Goal: Task Accomplishment & Management: Manage account settings

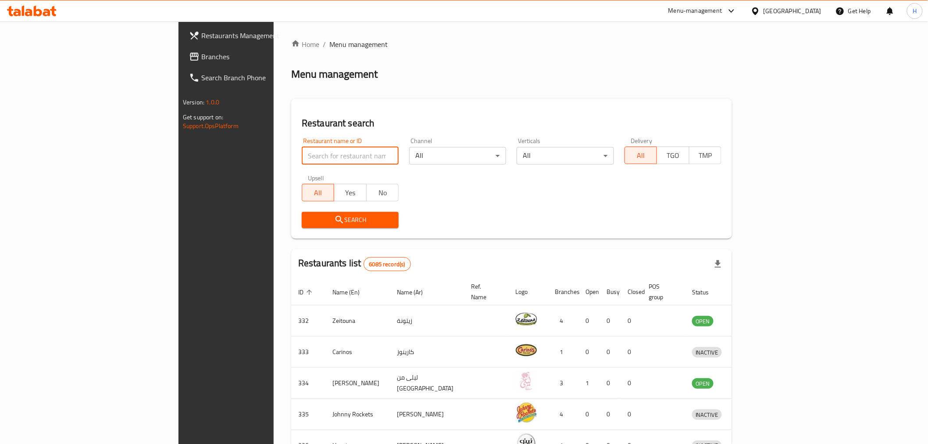
click at [302, 158] on input "search" at bounding box center [350, 156] width 97 height 18
drag, startPoint x: 230, startPoint y: 158, endPoint x: 35, endPoint y: 165, distance: 194.9
click at [179, 165] on div "Restaurants Management Branches Search Branch Phone Version: 1.0.0 Get support …" at bounding box center [464, 342] width 571 height 643
type input "epix"
click button "Search" at bounding box center [350, 220] width 97 height 16
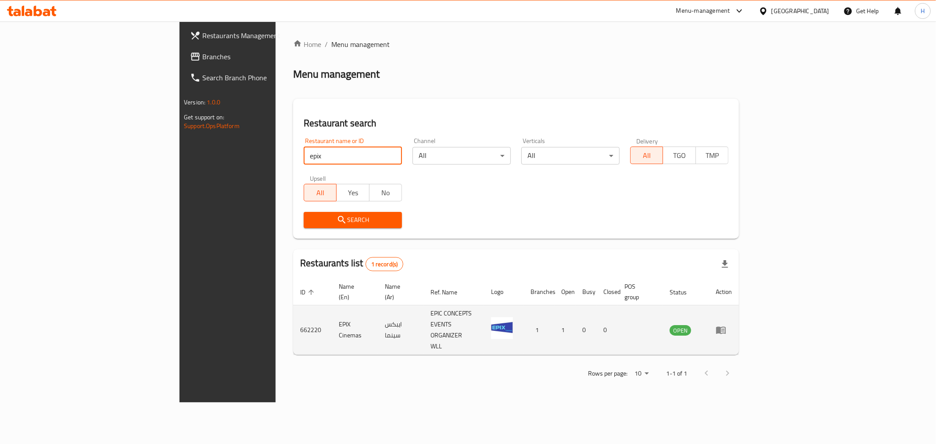
click at [726, 327] on icon "enhanced table" at bounding box center [721, 330] width 10 height 7
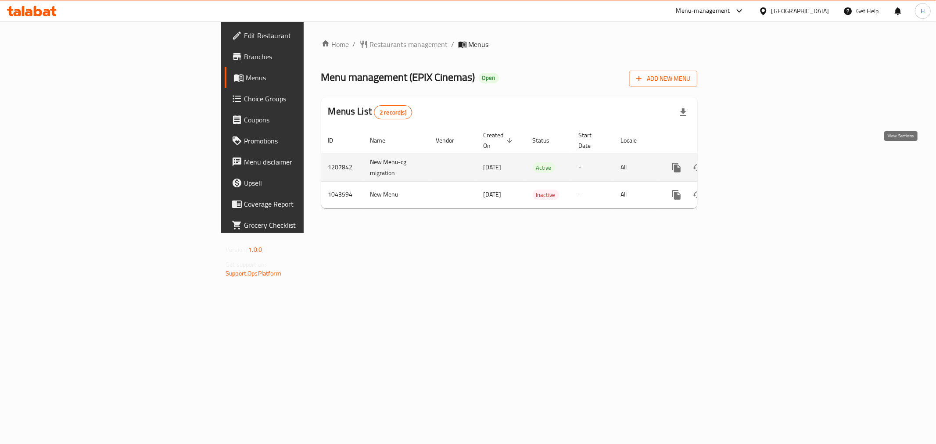
click at [744, 164] on icon "enhanced table" at bounding box center [740, 168] width 8 height 8
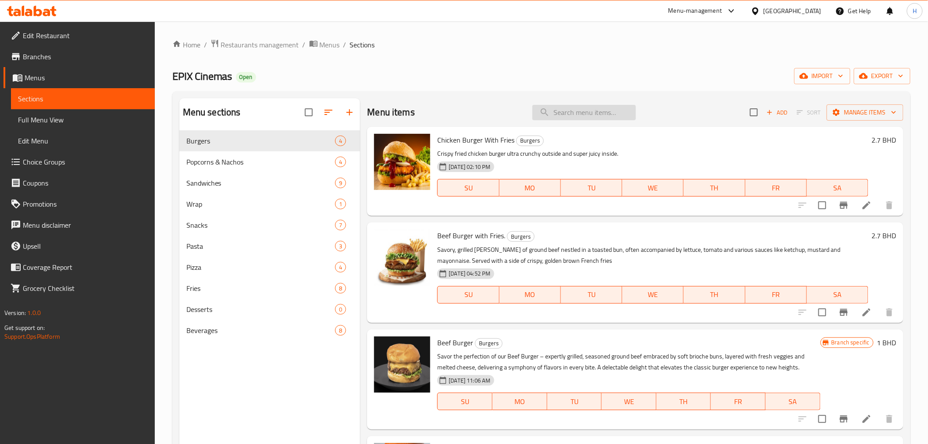
click at [576, 111] on input "search" at bounding box center [585, 112] width 104 height 15
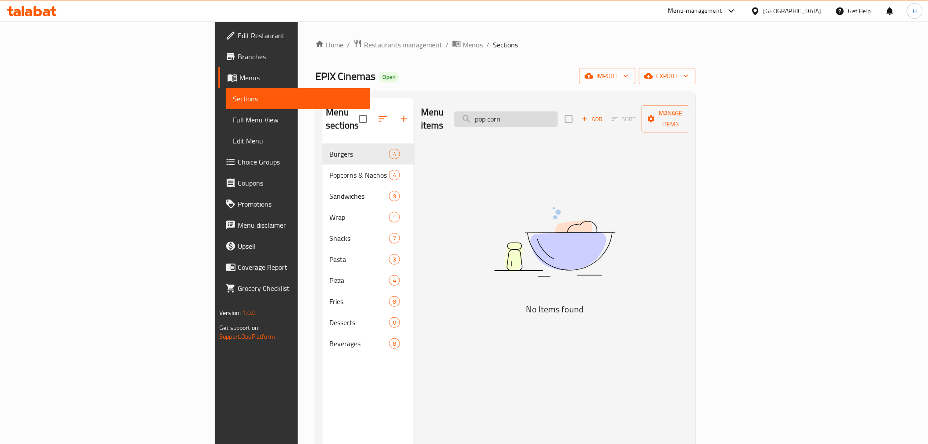
click at [558, 115] on input "pop corn" at bounding box center [507, 118] width 104 height 15
click at [558, 113] on input "pop corn" at bounding box center [507, 118] width 104 height 15
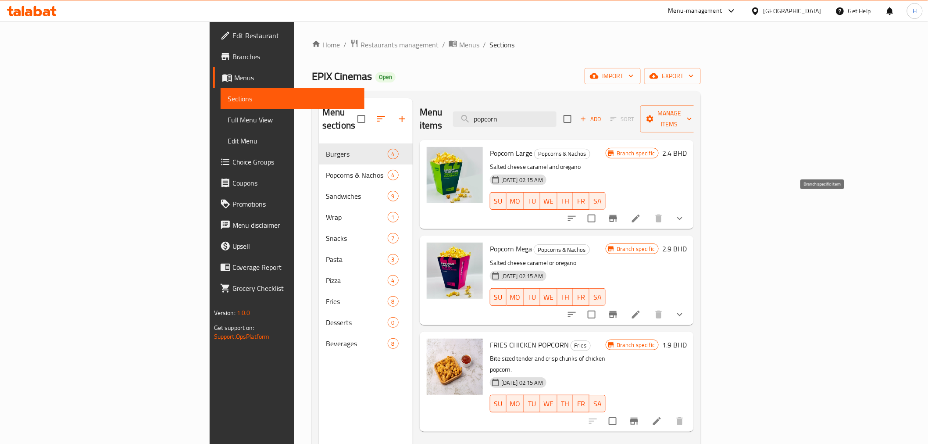
type input "popcorn"
click at [619, 213] on icon "Branch-specific-item" at bounding box center [613, 218] width 11 height 11
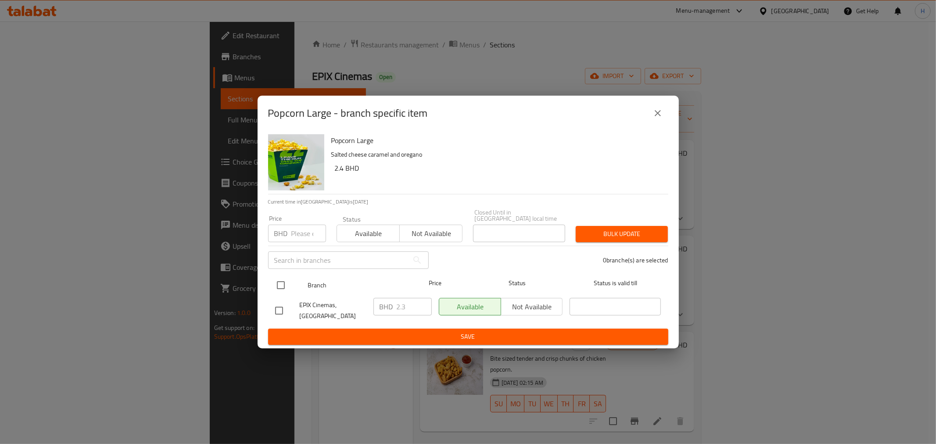
click at [275, 283] on input "checkbox" at bounding box center [281, 285] width 18 height 18
checkbox input "true"
drag, startPoint x: 404, startPoint y: 304, endPoint x: 362, endPoint y: 302, distance: 41.7
click at [366, 302] on div "EPIX Cinemas, Alsuwayfiyah BHD 2.3 ​ Available Not available ​" at bounding box center [468, 310] width 393 height 32
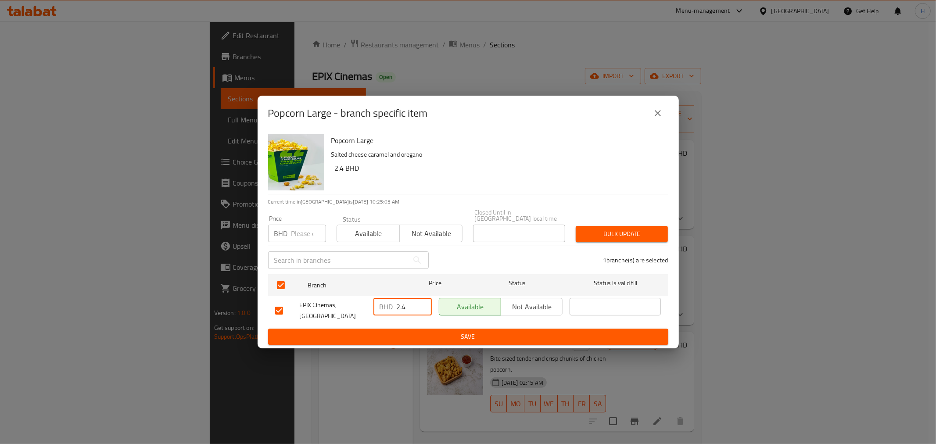
type input "2.4"
click at [388, 331] on span "Save" at bounding box center [468, 336] width 386 height 11
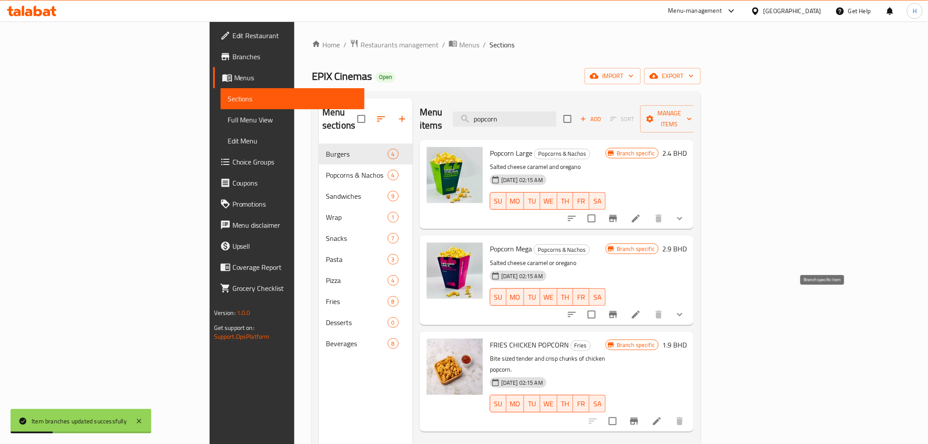
click at [619, 309] on icon "Branch-specific-item" at bounding box center [613, 314] width 11 height 11
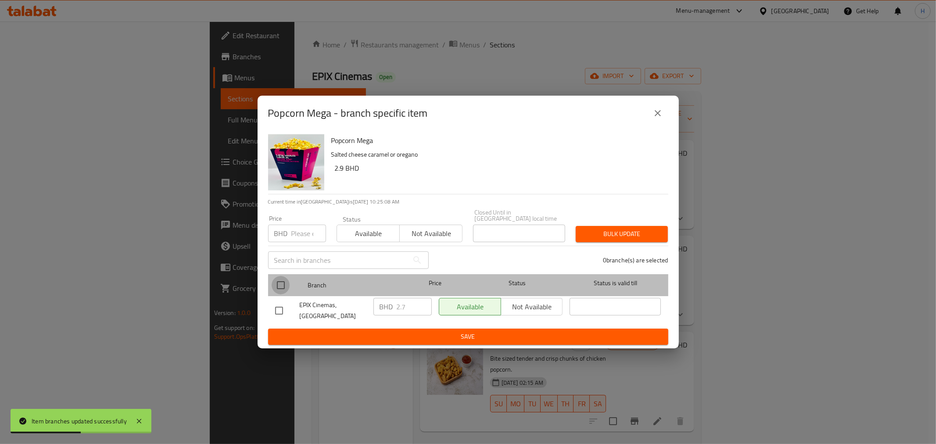
click at [285, 283] on input "checkbox" at bounding box center [281, 285] width 18 height 18
checkbox input "true"
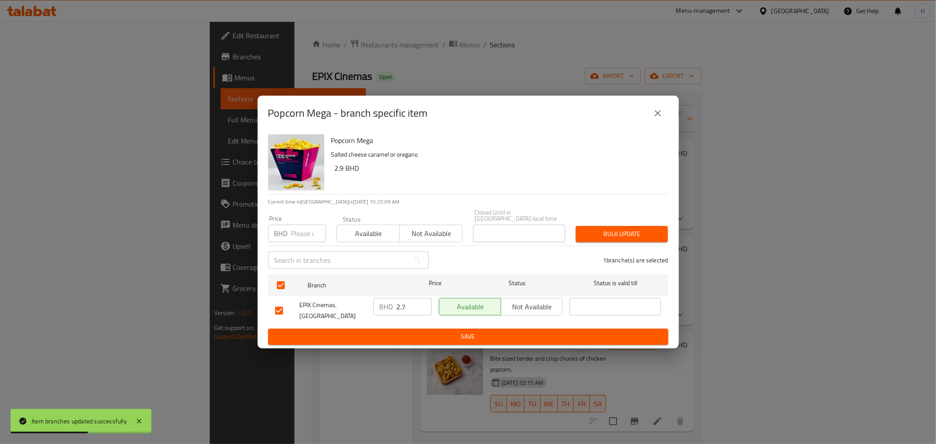
drag, startPoint x: 411, startPoint y: 305, endPoint x: 363, endPoint y: 298, distance: 48.3
click at [364, 298] on div "EPIX Cinemas, Alsuwayfiyah BHD 2.7 ​ Available Not available ​" at bounding box center [468, 310] width 393 height 32
type input "2.9"
click at [376, 335] on span "Save" at bounding box center [468, 336] width 386 height 11
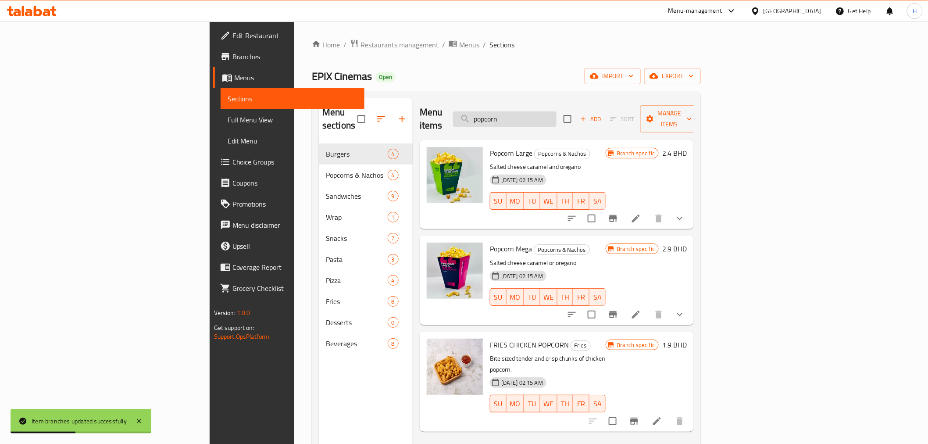
click at [557, 119] on input "popcorn" at bounding box center [505, 118] width 104 height 15
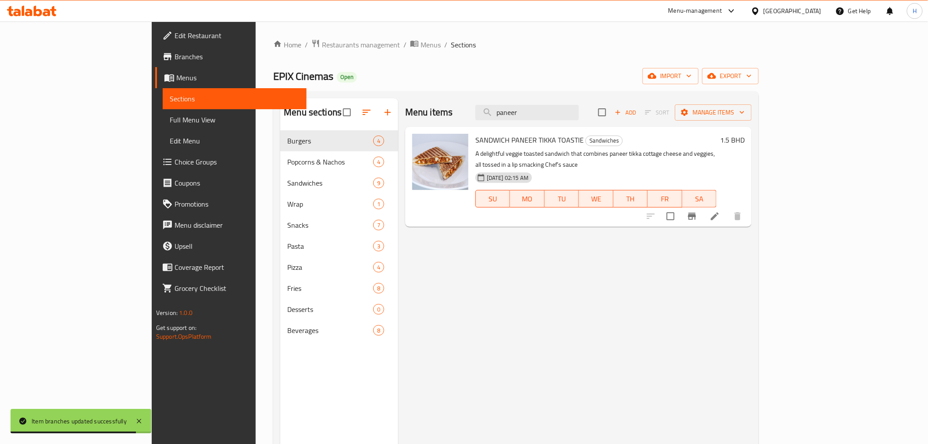
type input "paneer"
click at [698, 211] on icon "Branch-specific-item" at bounding box center [692, 216] width 11 height 11
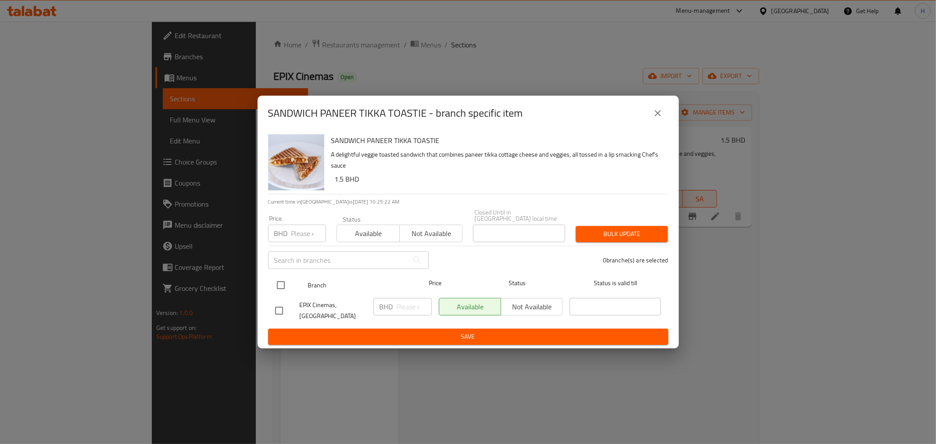
click at [276, 281] on input "checkbox" at bounding box center [281, 285] width 18 height 18
checkbox input "true"
click at [405, 305] on input "1" at bounding box center [414, 307] width 35 height 18
type input "1.5"
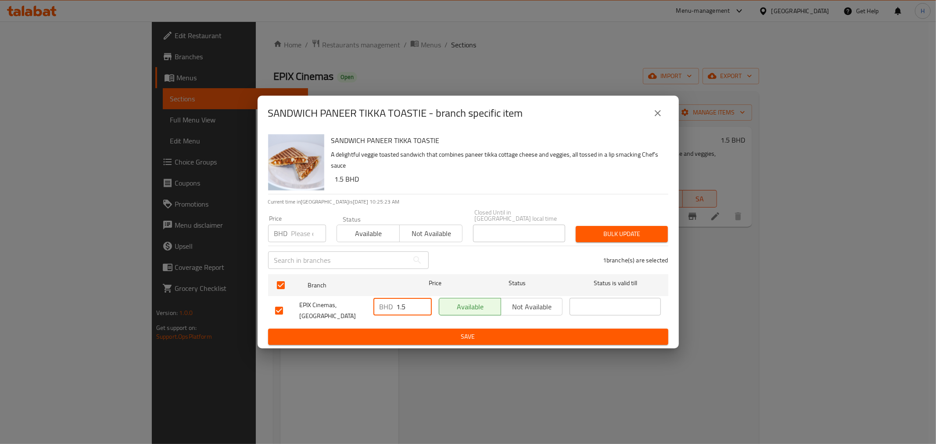
click at [392, 331] on span "Save" at bounding box center [468, 336] width 386 height 11
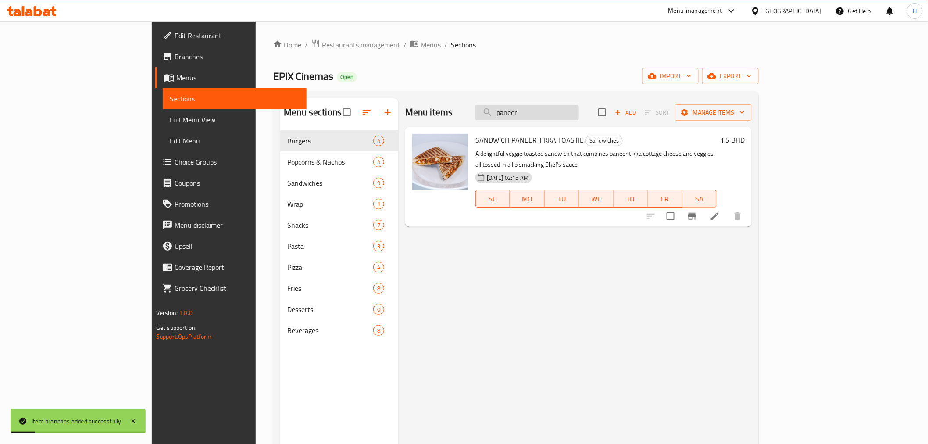
click at [579, 118] on input "paneer" at bounding box center [528, 112] width 104 height 15
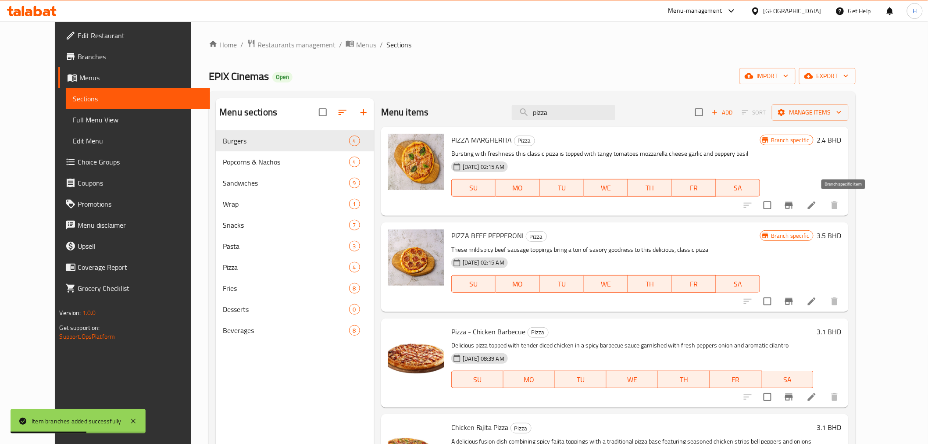
type input "pizza"
click at [795, 201] on icon "Branch-specific-item" at bounding box center [789, 205] width 11 height 11
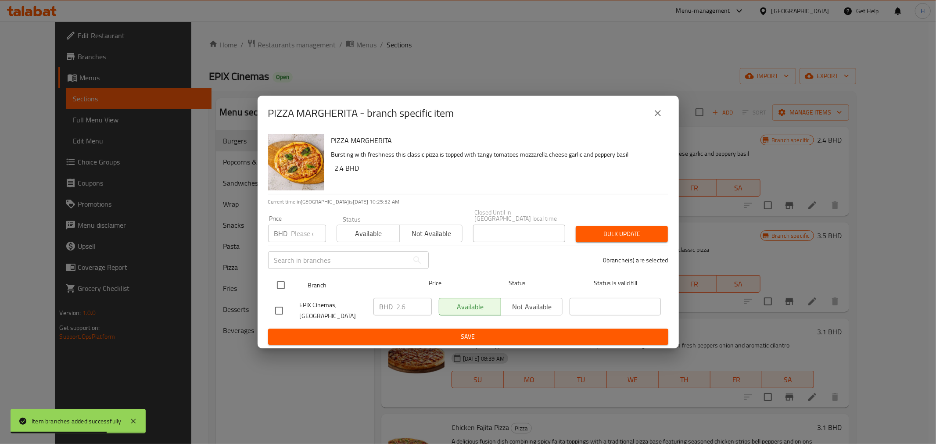
click at [276, 285] on input "checkbox" at bounding box center [281, 285] width 18 height 18
checkbox input "true"
drag, startPoint x: 409, startPoint y: 304, endPoint x: 351, endPoint y: 297, distance: 58.4
click at [351, 297] on div "EPIX Cinemas, Alsuwayfiyah BHD 2.6 ​ Available Not available ​" at bounding box center [468, 310] width 393 height 32
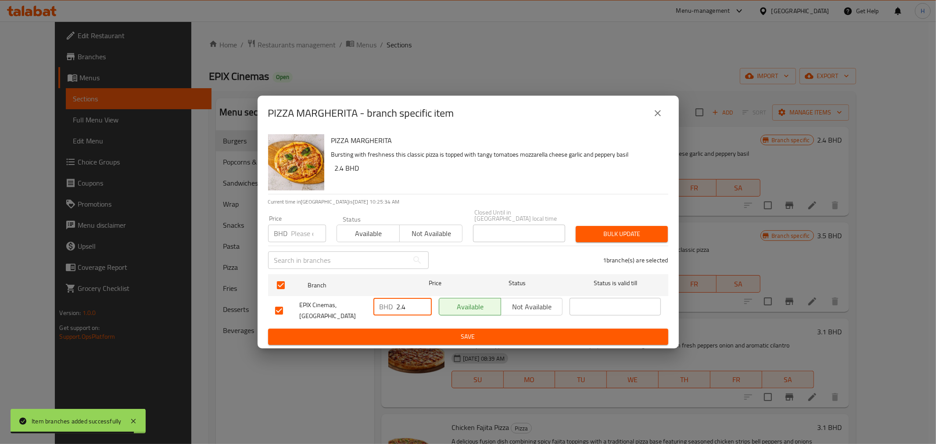
type input "2.4"
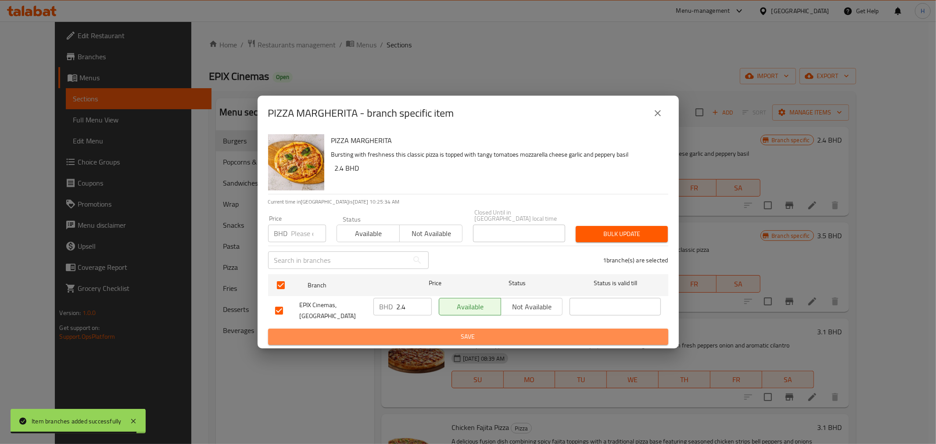
click at [371, 331] on span "Save" at bounding box center [468, 336] width 386 height 11
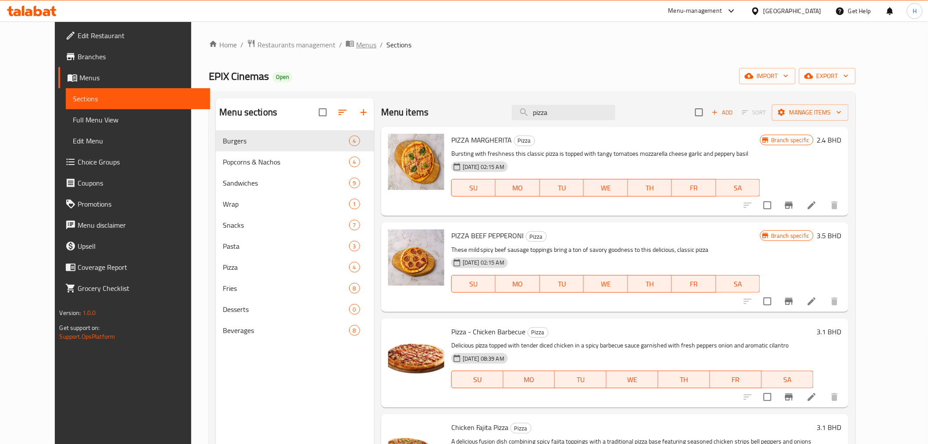
click at [356, 44] on span "Menus" at bounding box center [366, 44] width 20 height 11
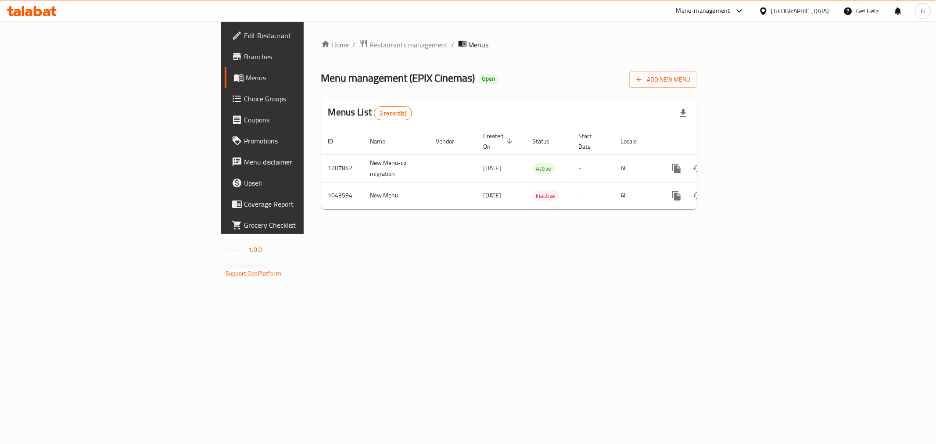
click at [321, 53] on div "Home / Restaurants management / Menus Menu management ( EPIX Cinemas ) Open Add…" at bounding box center [509, 127] width 376 height 177
click at [370, 42] on span "Restaurants management" at bounding box center [409, 44] width 78 height 11
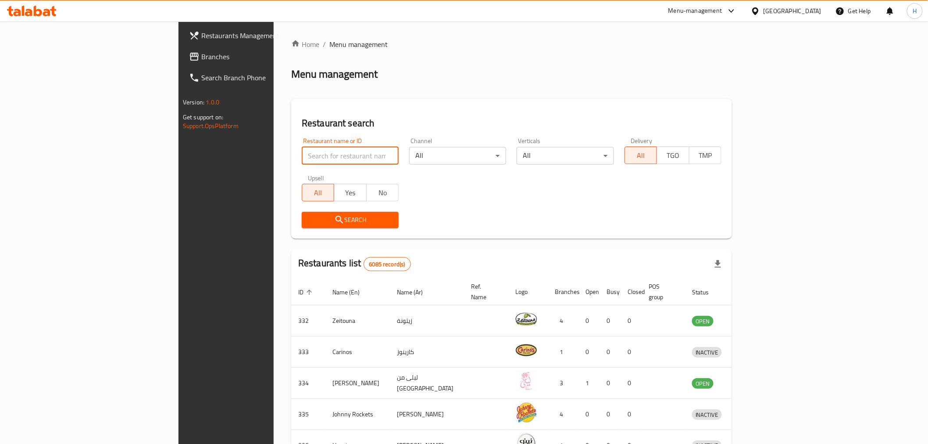
click at [302, 148] on input "search" at bounding box center [350, 156] width 97 height 18
drag, startPoint x: 167, startPoint y: 145, endPoint x: 157, endPoint y: 145, distance: 10.1
click at [274, 145] on div "Home / Menu management Menu management Restaurant search Restaurant name or ID …" at bounding box center [512, 342] width 476 height 643
click at [302, 163] on input "ؤعف لاهقلثق" at bounding box center [350, 156] width 97 height 18
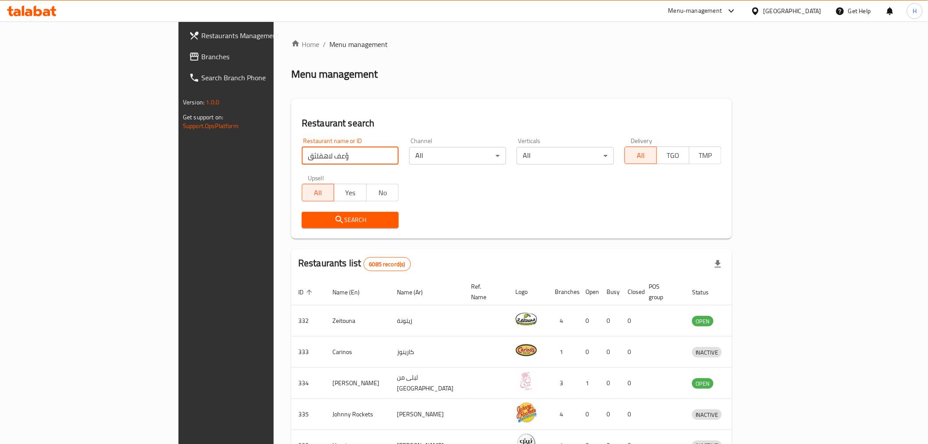
click at [302, 163] on input "ؤعف لاهقلثق" at bounding box center [350, 156] width 97 height 18
type input "cut burger"
click button "Search" at bounding box center [350, 220] width 97 height 16
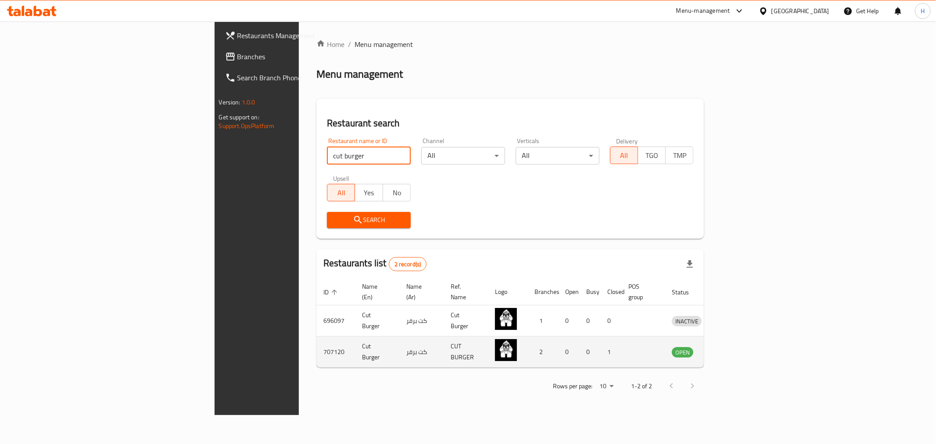
click at [742, 337] on td "enhanced table" at bounding box center [727, 352] width 30 height 31
click at [729, 349] on icon "enhanced table" at bounding box center [725, 352] width 10 height 7
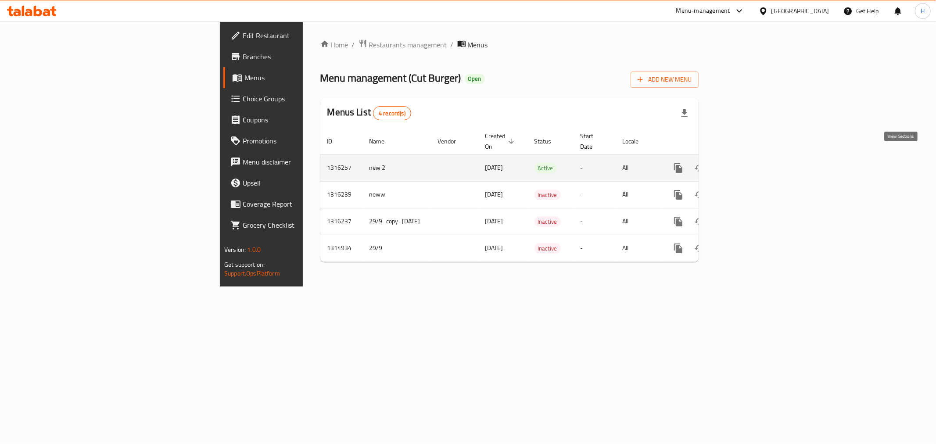
click at [747, 163] on icon "enhanced table" at bounding box center [741, 168] width 11 height 11
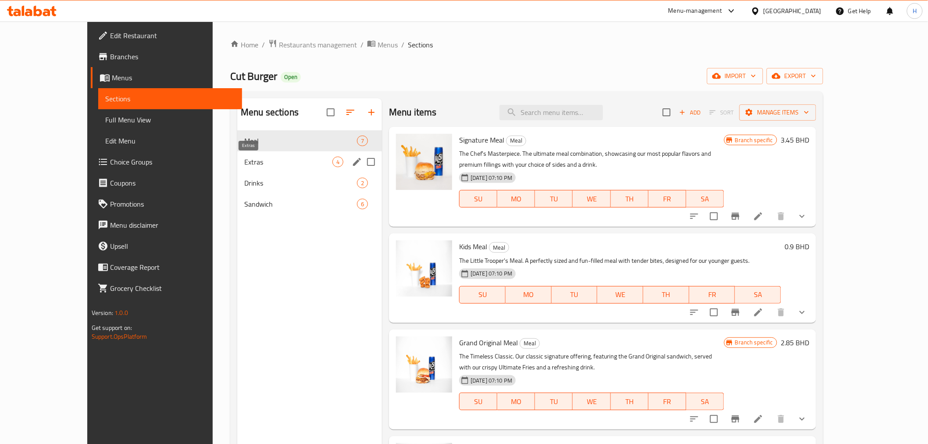
click at [244, 159] on span "Extras" at bounding box center [288, 162] width 88 height 11
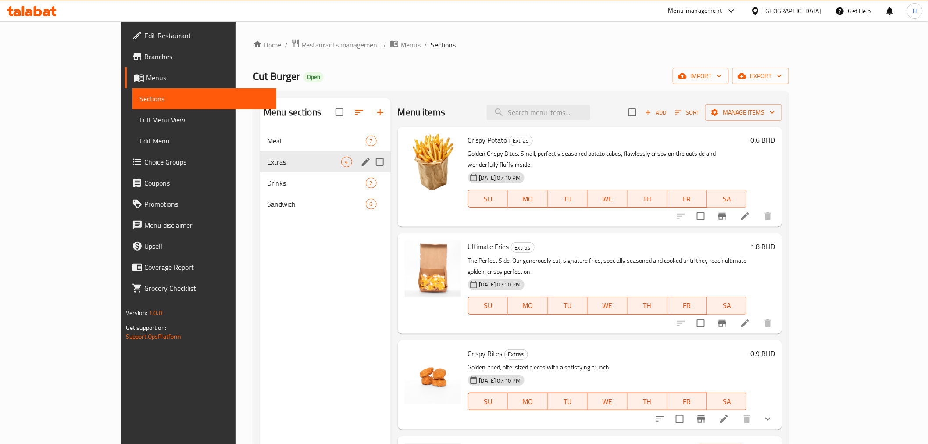
click at [267, 178] on span "Drinks" at bounding box center [316, 183] width 98 height 11
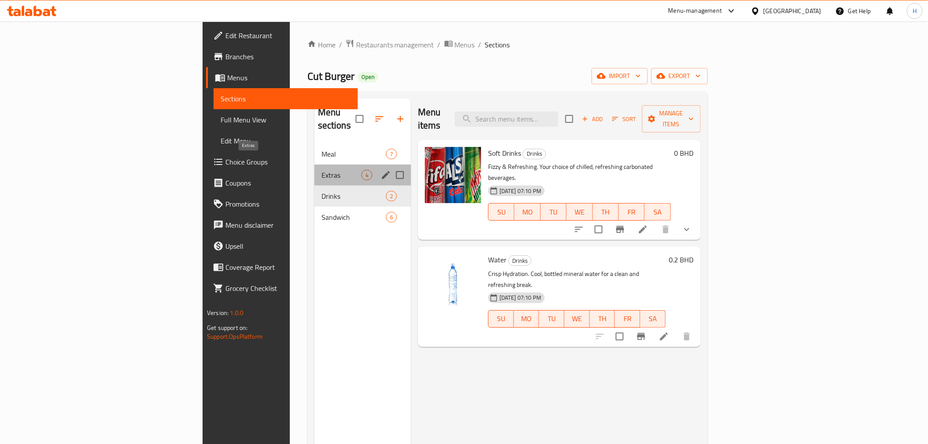
click at [322, 170] on span "Extras" at bounding box center [342, 175] width 40 height 11
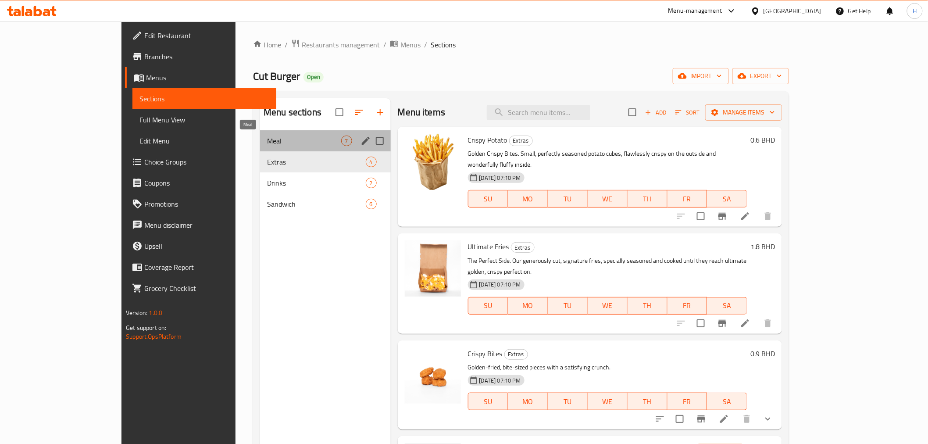
click at [267, 141] on span "Meal" at bounding box center [304, 141] width 74 height 11
